Goal: Transaction & Acquisition: Purchase product/service

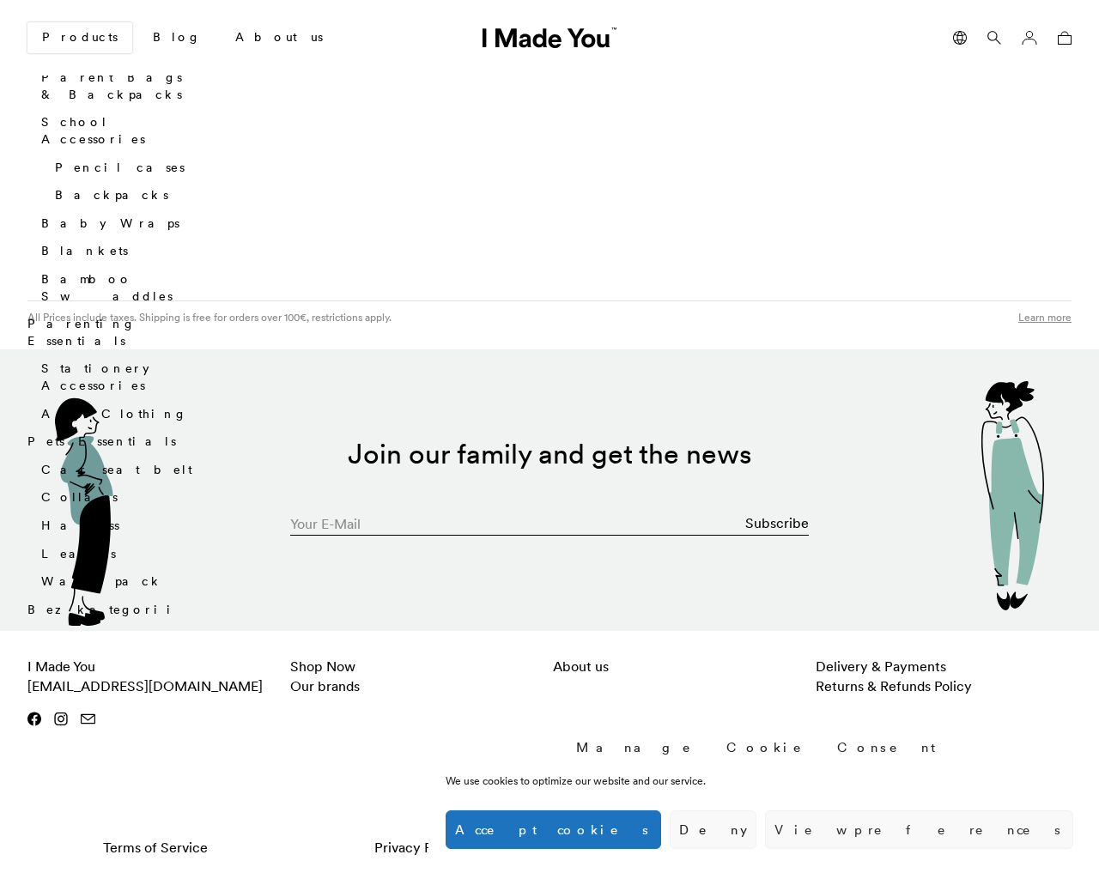
scroll to position [2754, 0]
type input "[EMAIL_ADDRESS][DOMAIN_NAME]"
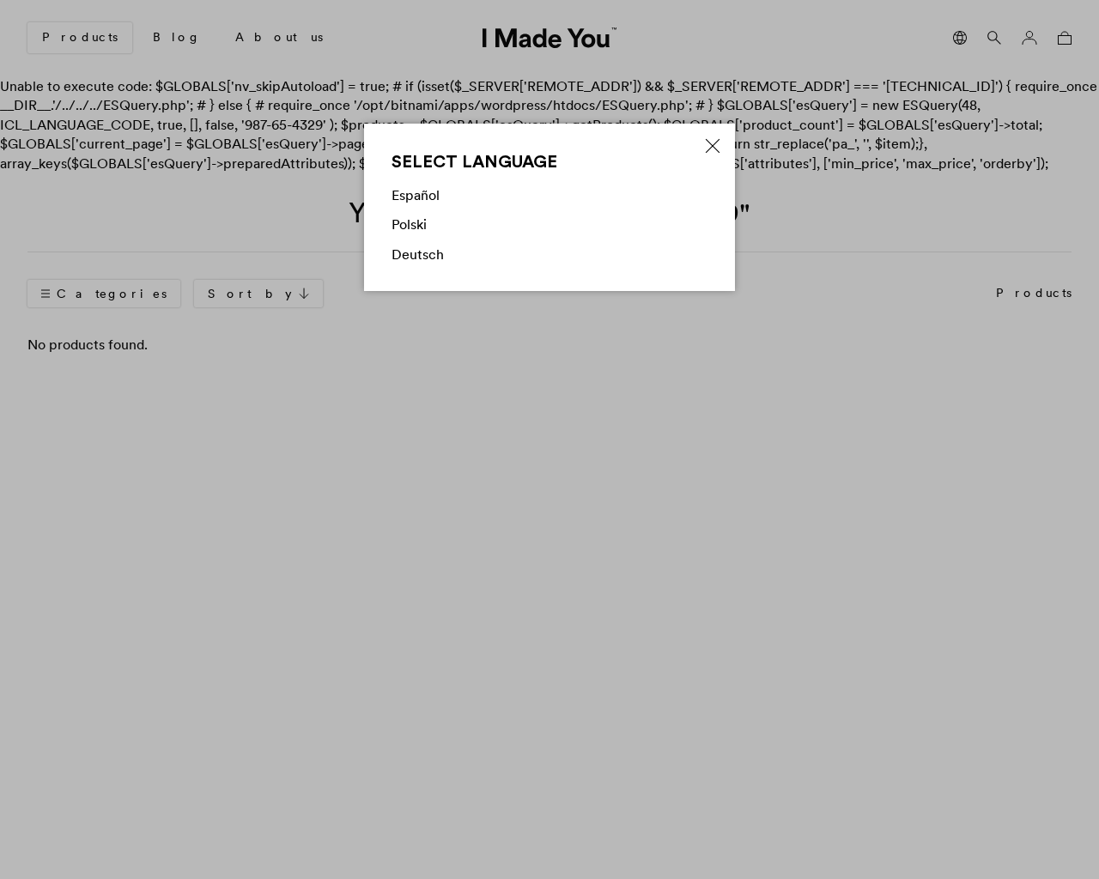
scroll to position [2686, 0]
